Goal: Check status: Check status

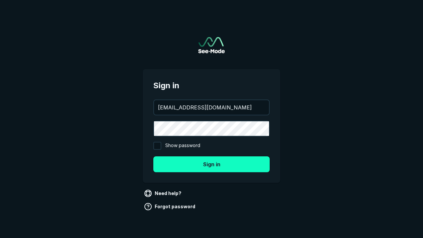
click at [212, 164] on button "Sign in" at bounding box center [211, 164] width 116 height 16
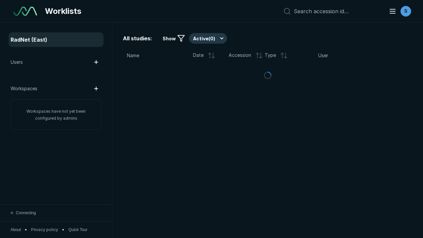
scroll to position [1805, 2753]
